Goal: Task Accomplishment & Management: Manage account settings

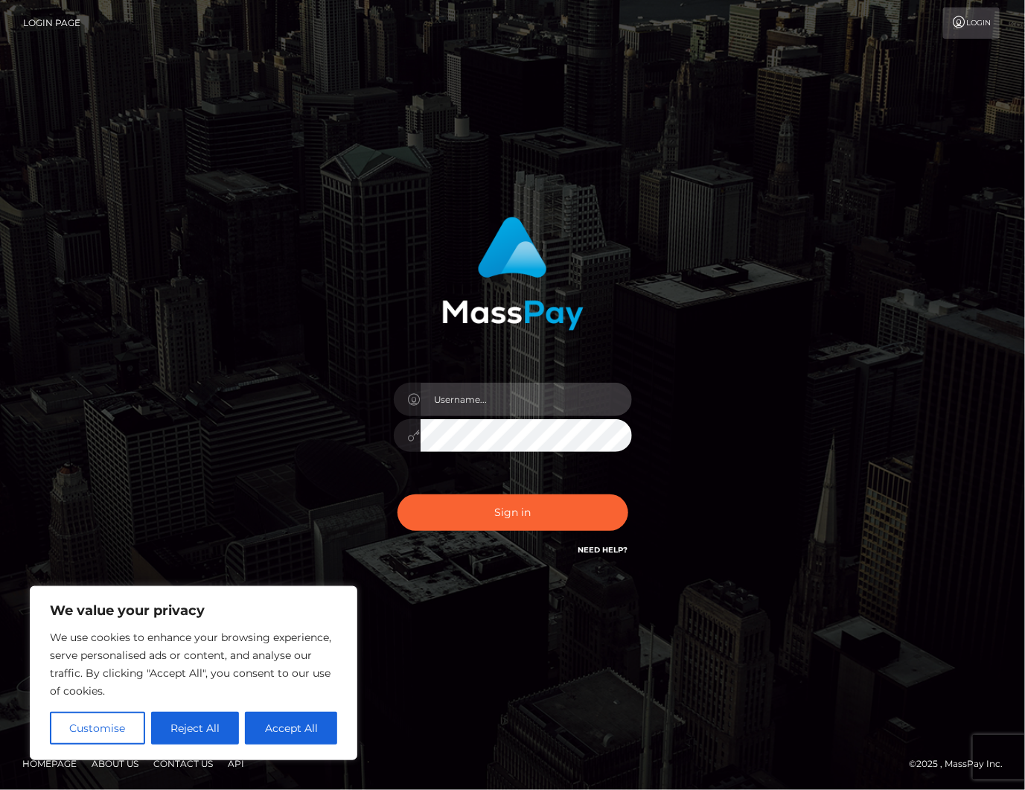
type input "alexism"
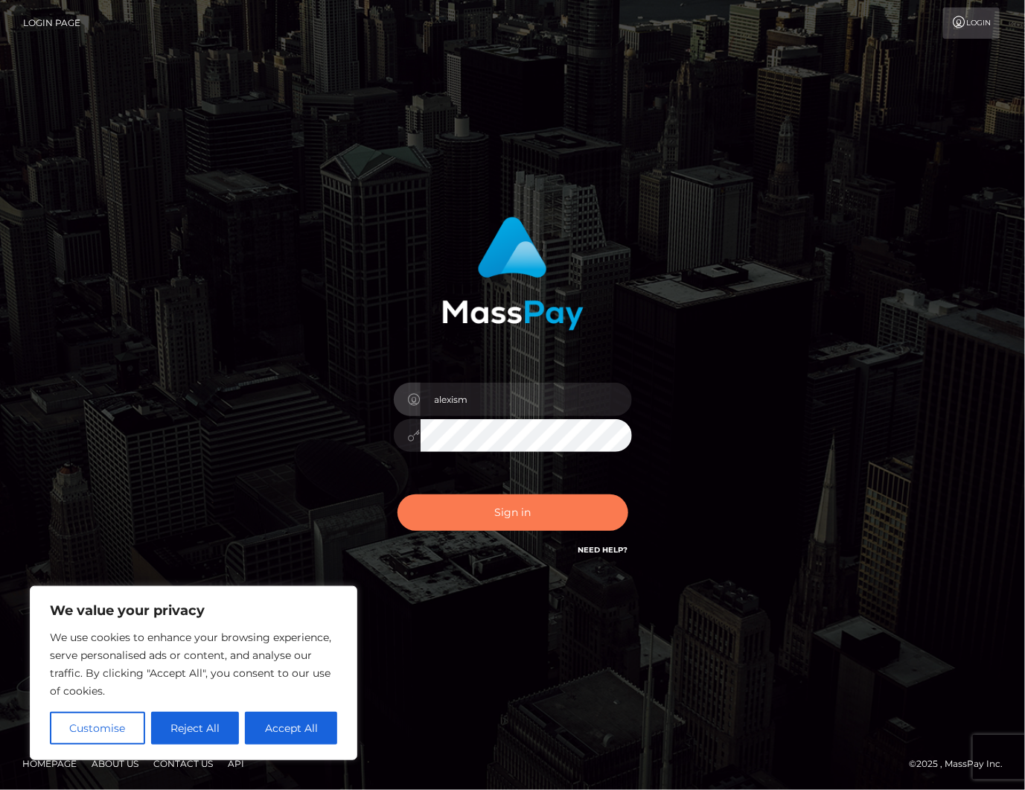
click at [509, 499] on button "Sign in" at bounding box center [512, 512] width 231 height 36
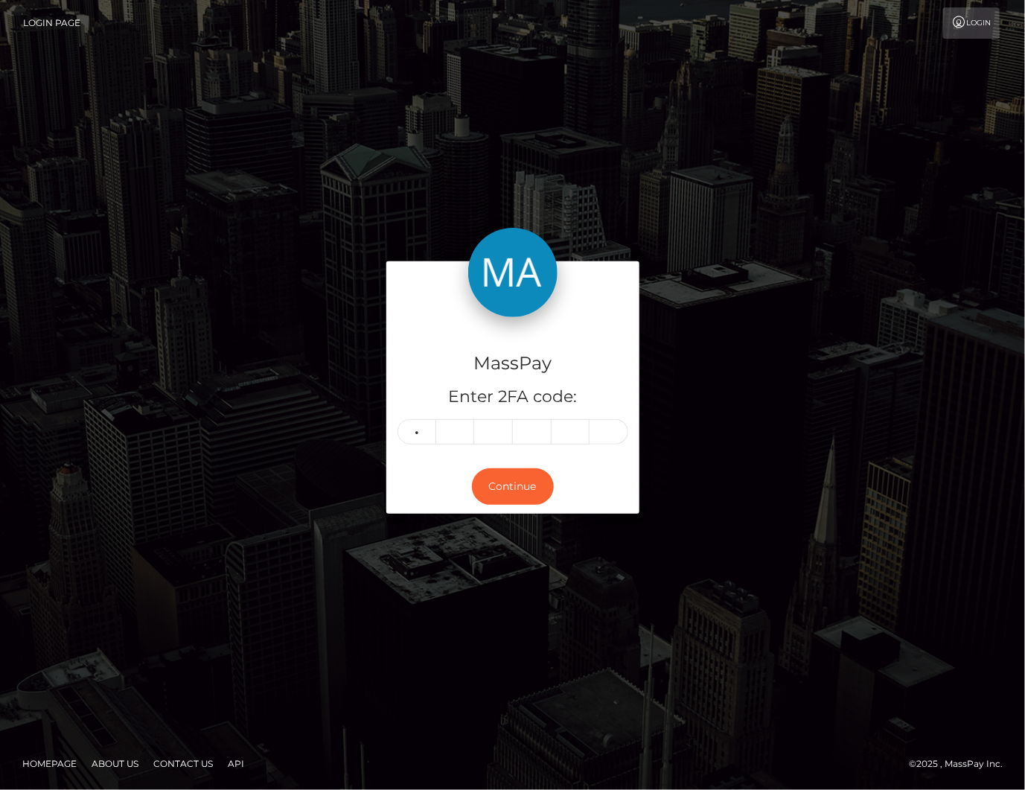
type input "8"
type input "6"
type input "2"
type input "5"
type input "1"
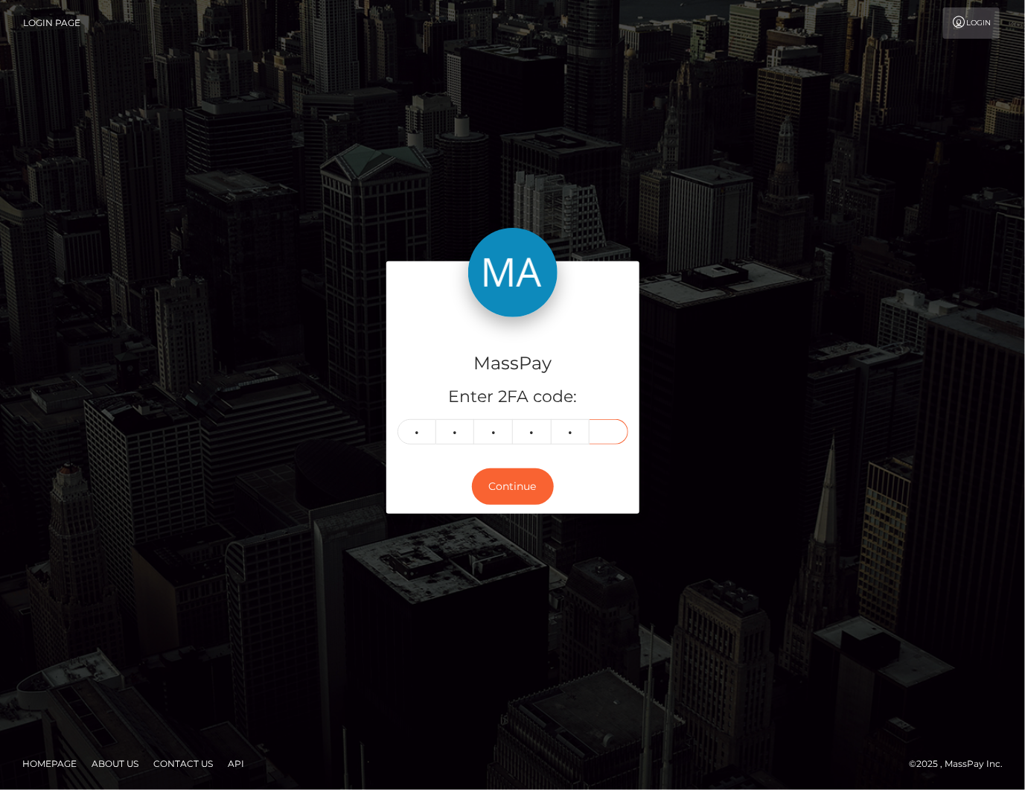
type input "8"
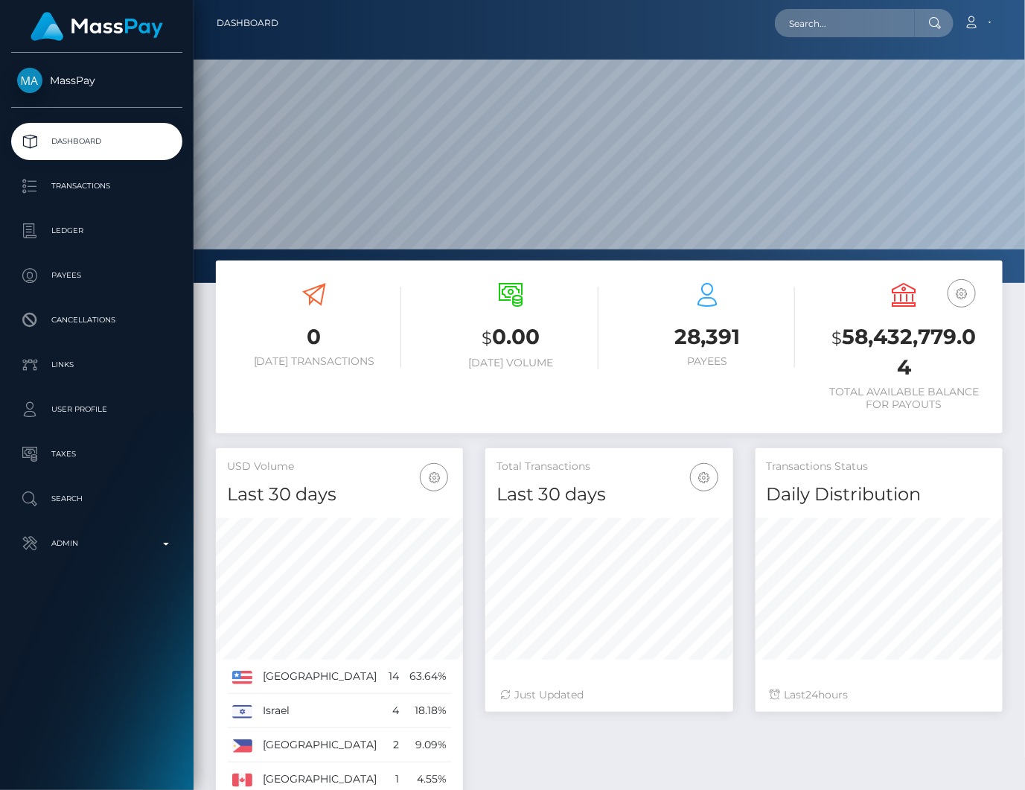
scroll to position [263, 247]
click at [100, 192] on p "Transactions" at bounding box center [96, 186] width 159 height 22
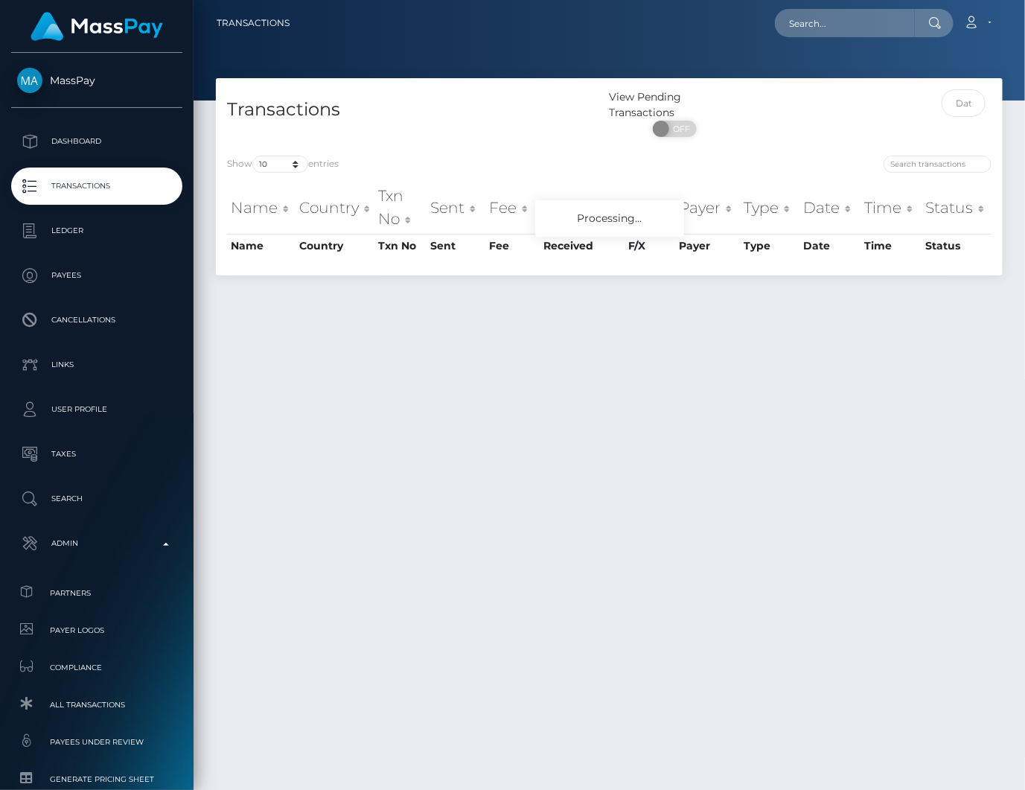
scroll to position [157, 0]
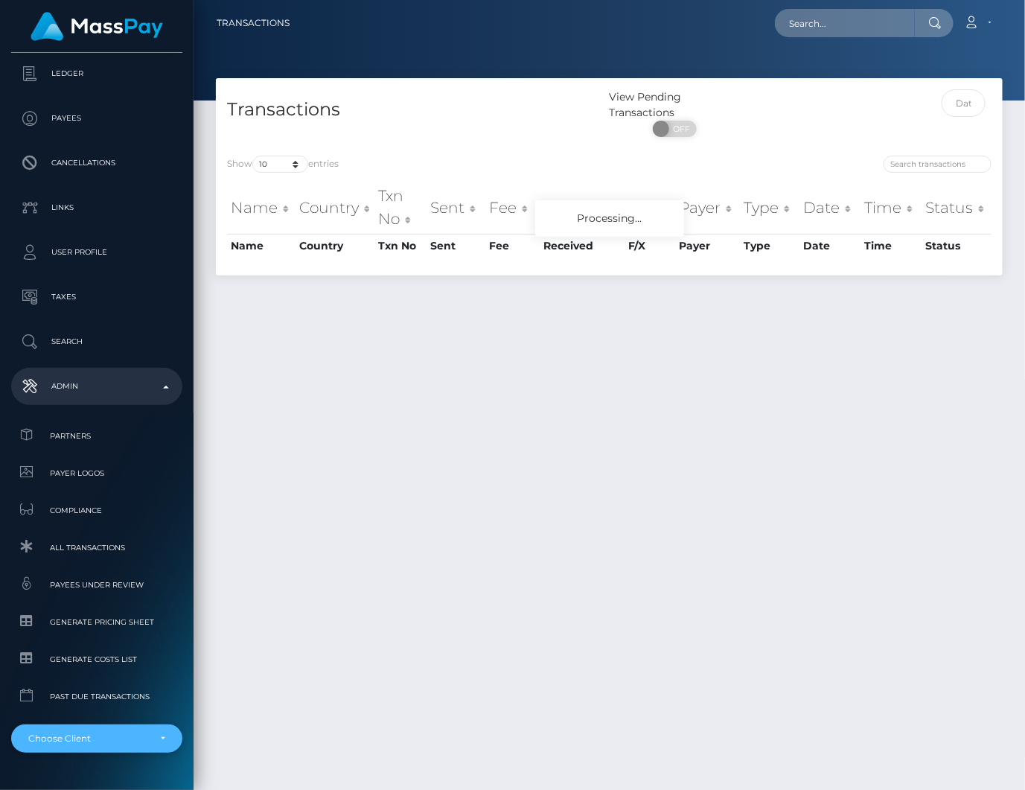
click at [115, 740] on div "Choose Client" at bounding box center [88, 738] width 120 height 12
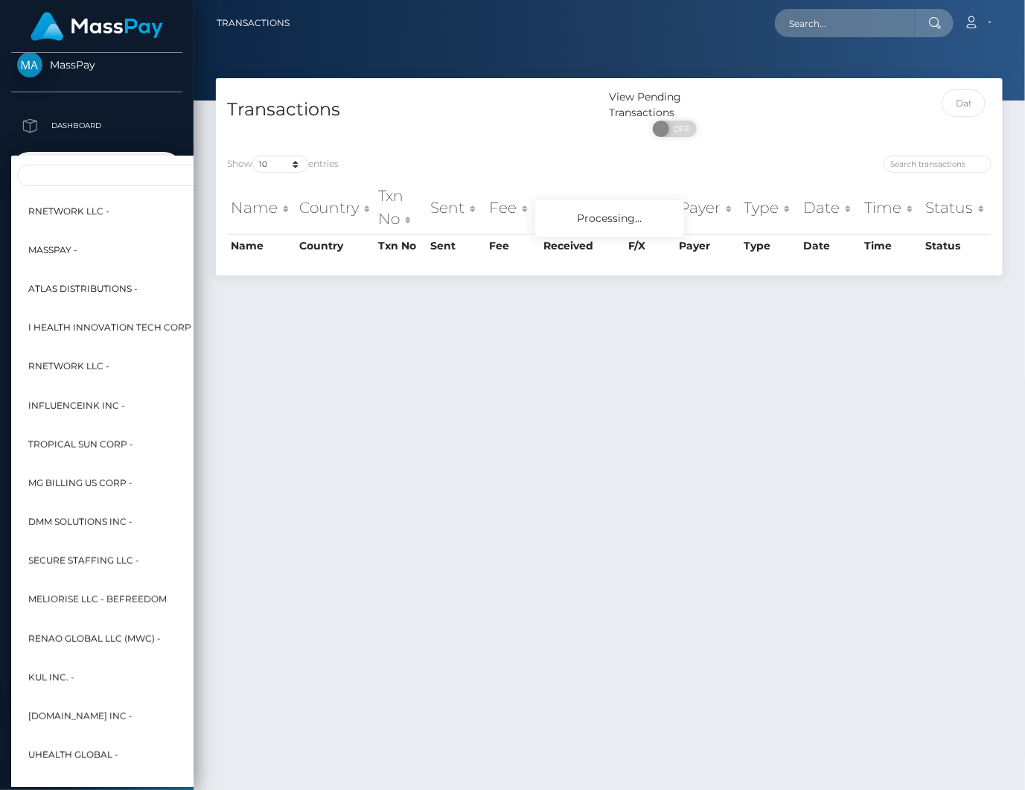
scroll to position [0, 0]
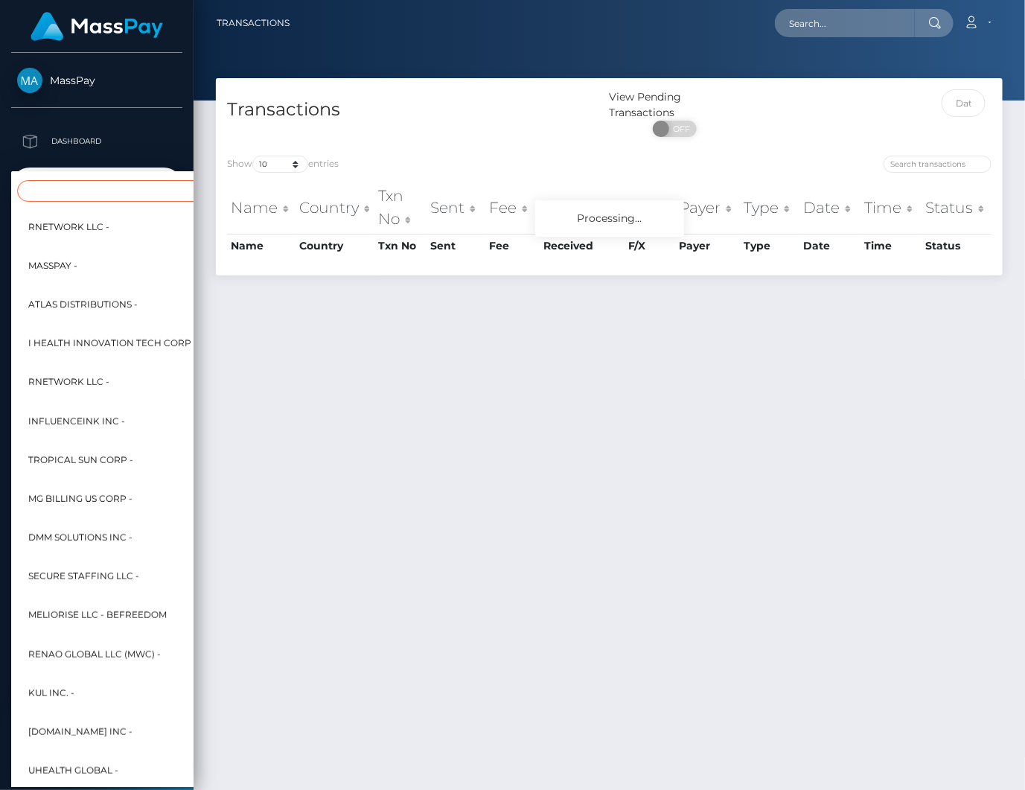
click at [91, 189] on input "Search" at bounding box center [181, 191] width 328 height 22
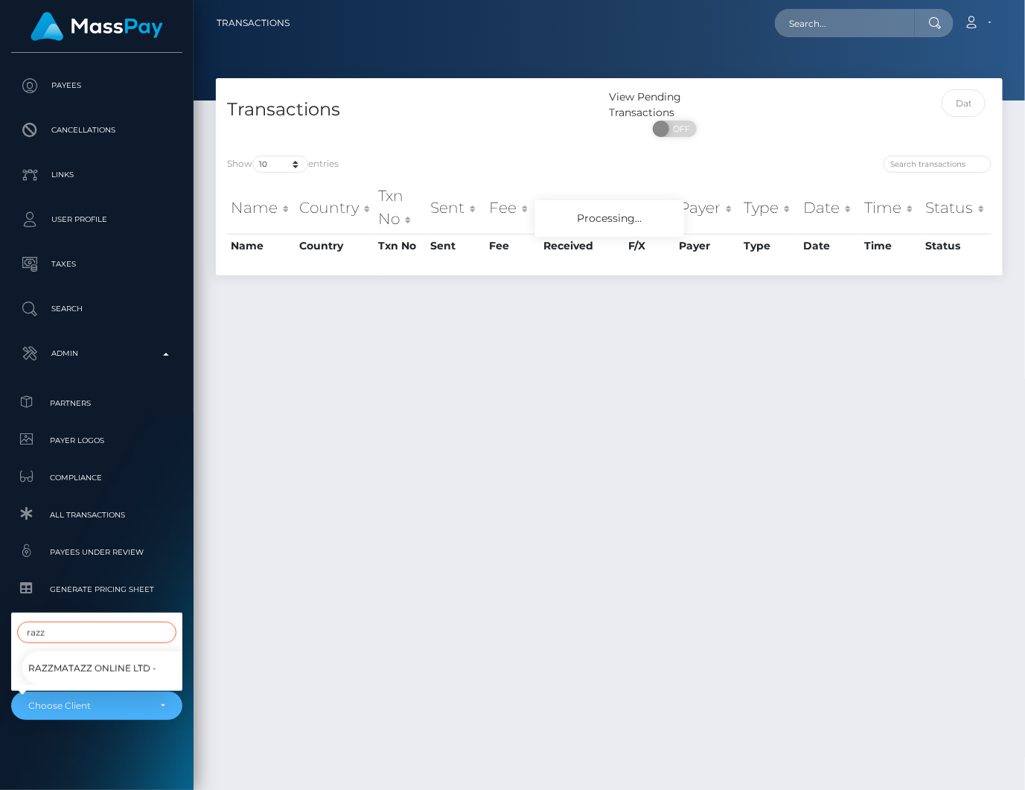
scroll to position [197, 0]
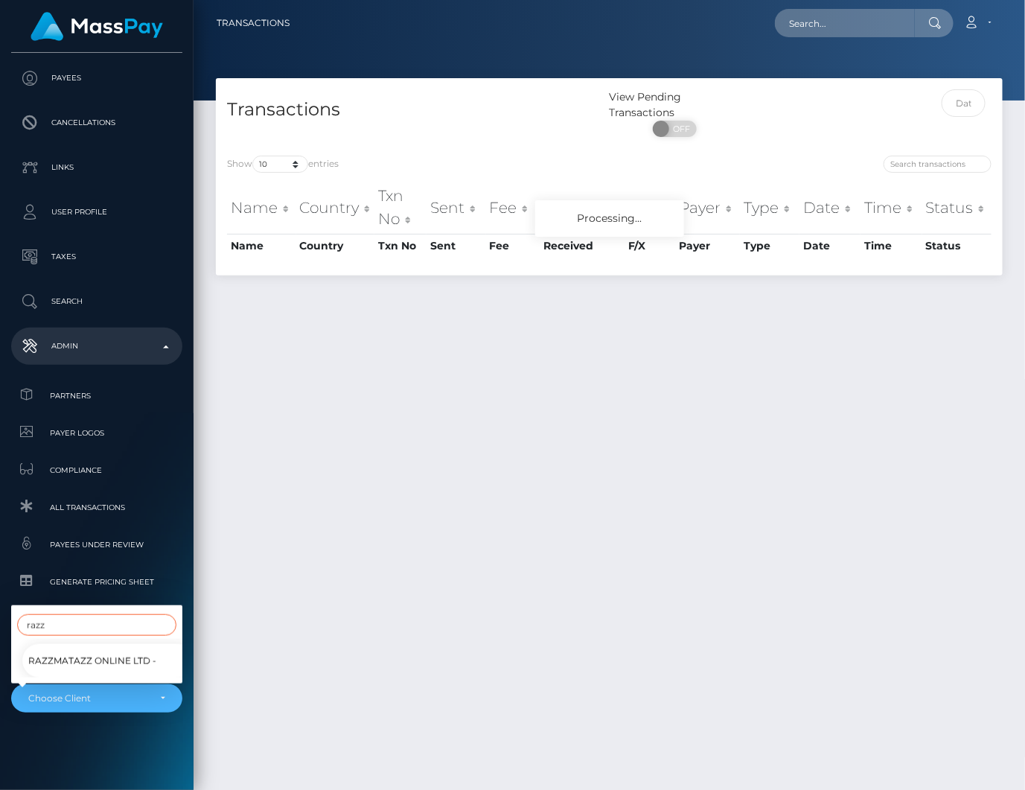
type input "razz"
click at [84, 663] on span "Razzmatazz Online Ltd -" at bounding box center [92, 660] width 128 height 19
select select "155"
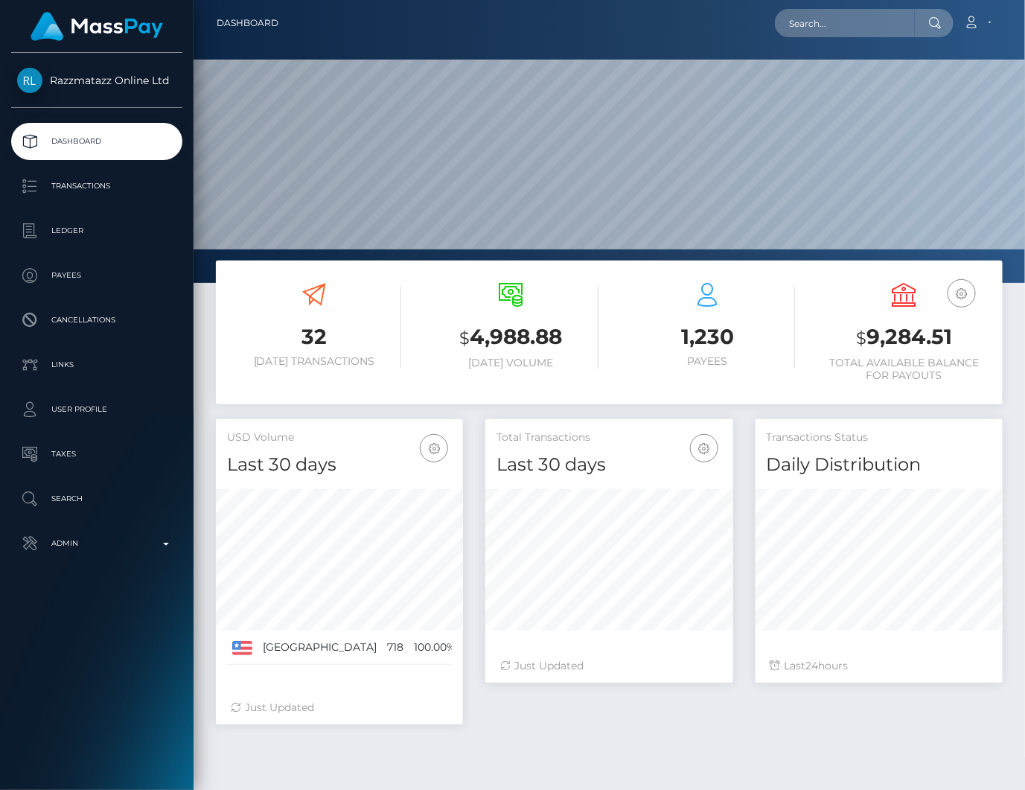
scroll to position [263, 247]
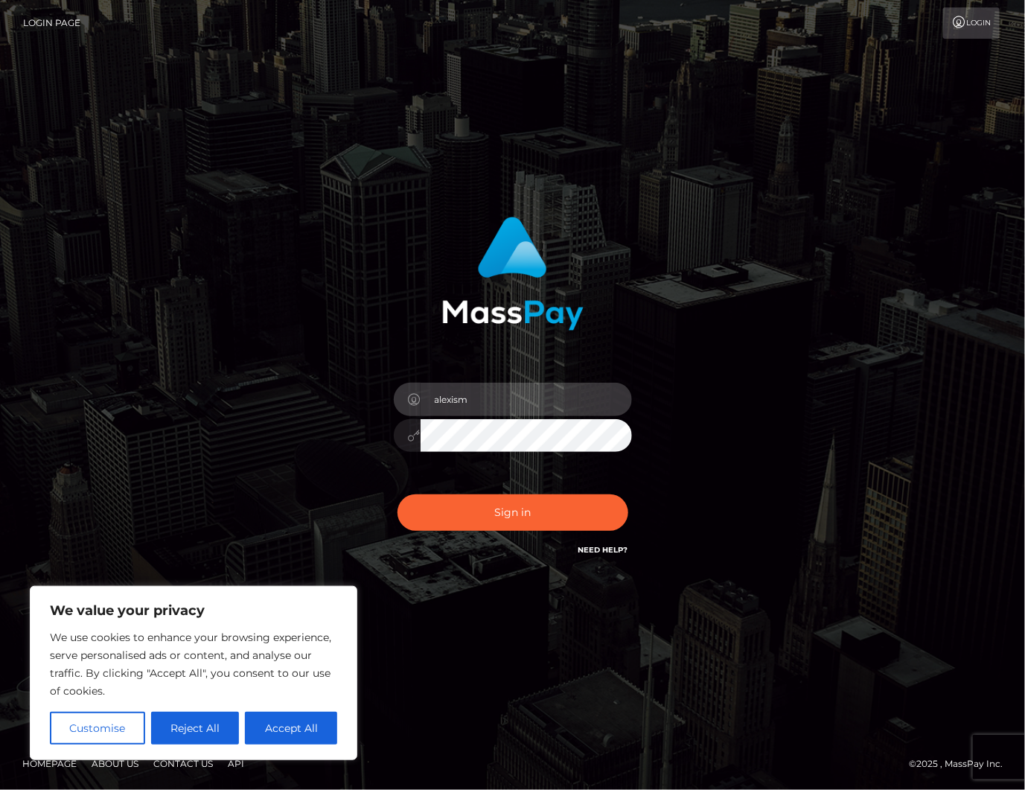
type input "alexism"
